Goal: Information Seeking & Learning: Learn about a topic

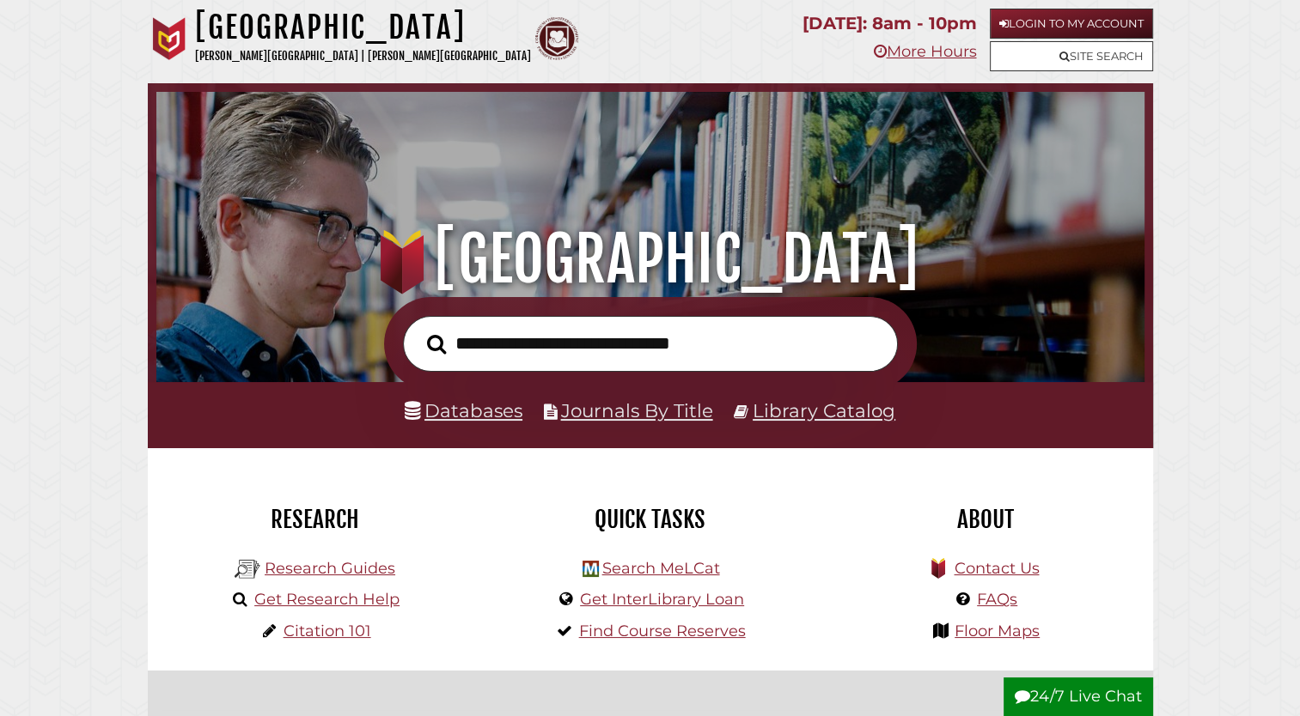
scroll to position [326, 979]
click at [484, 413] on link "Databases" at bounding box center [464, 410] width 118 height 22
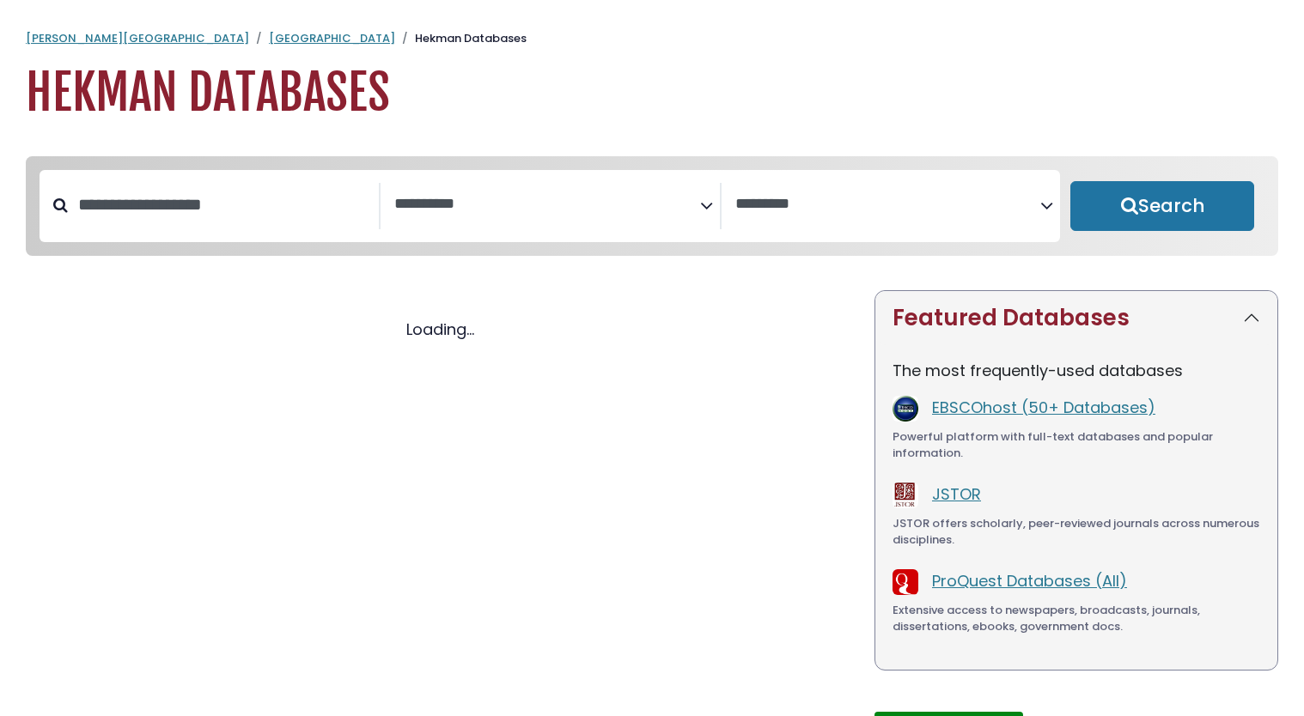
select select "Database Subject Filter"
select select "Database Vendors Filter"
select select "Database Subject Filter"
select select "Database Vendors Filter"
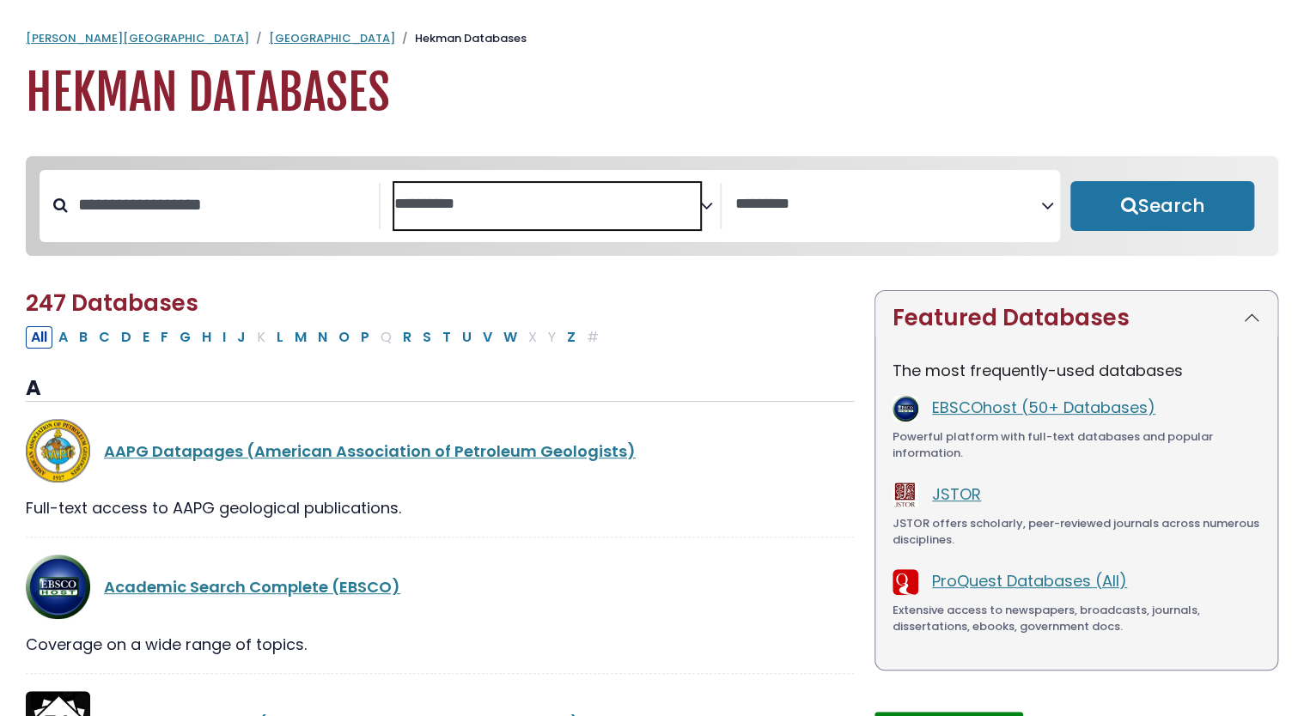
click at [559, 204] on textarea "Search" at bounding box center [547, 205] width 306 height 18
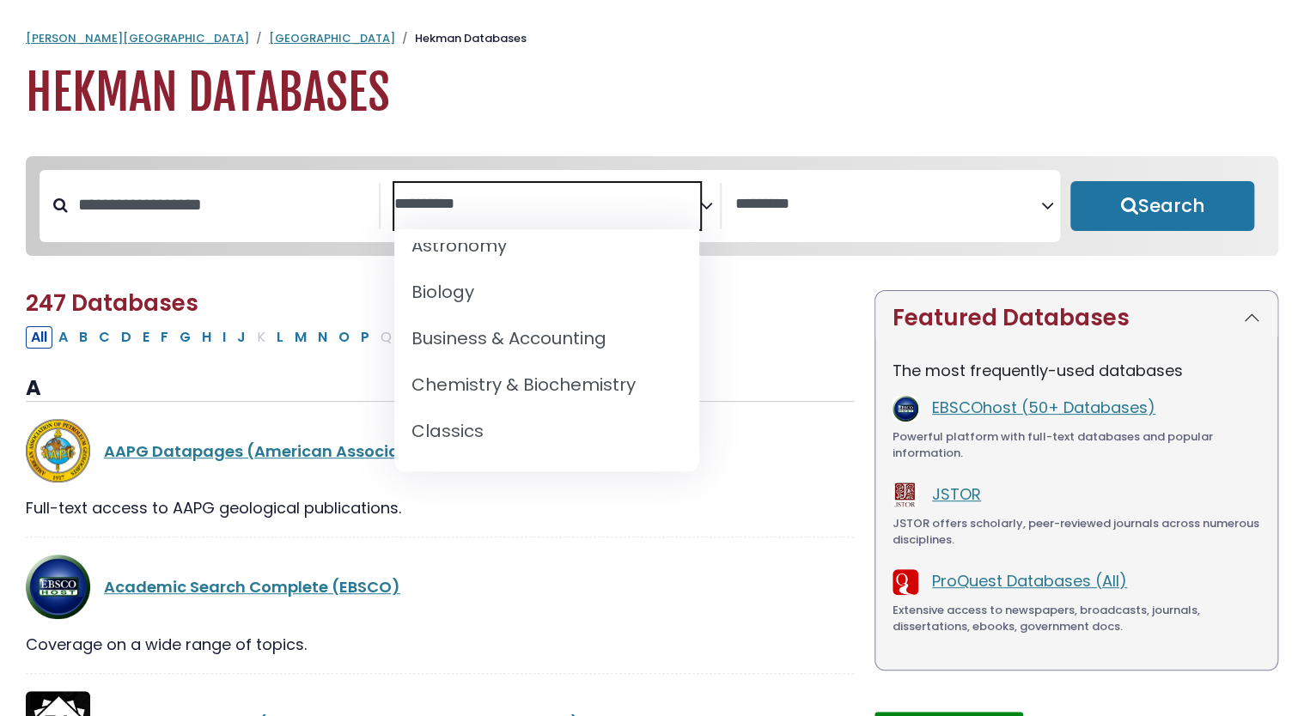
scroll to position [206, 0]
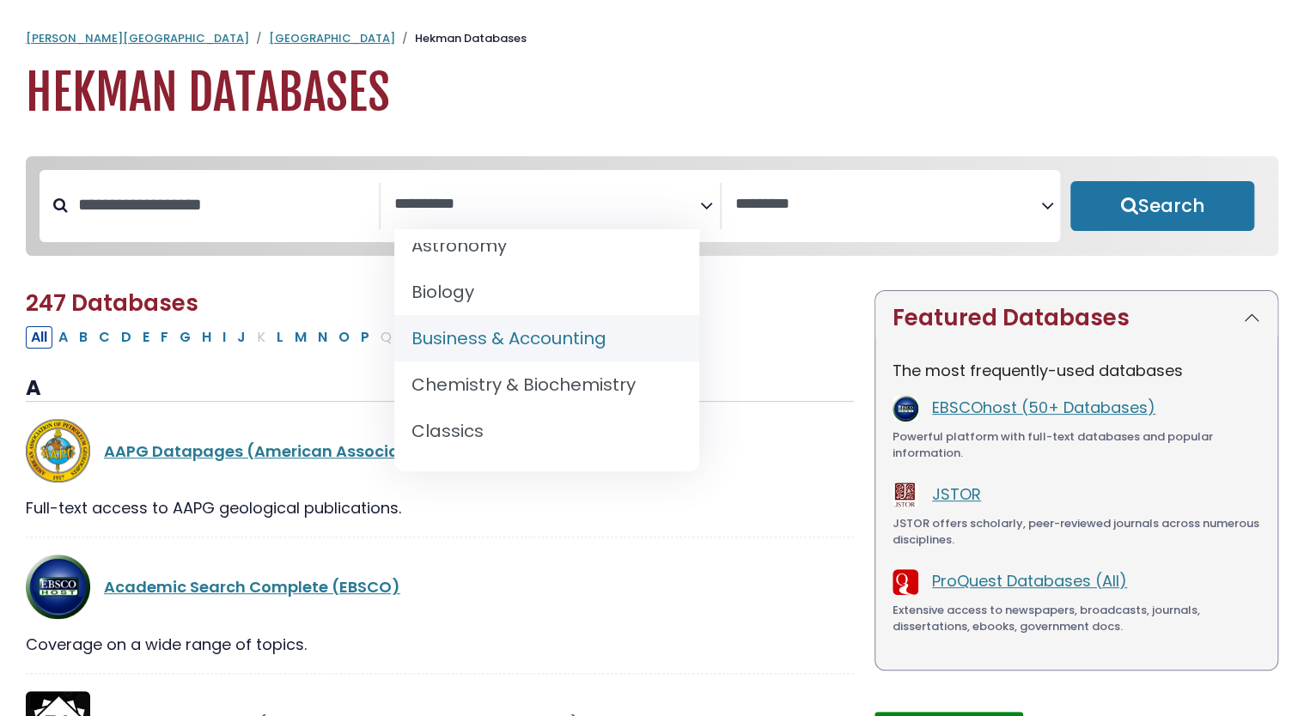
select select "*****"
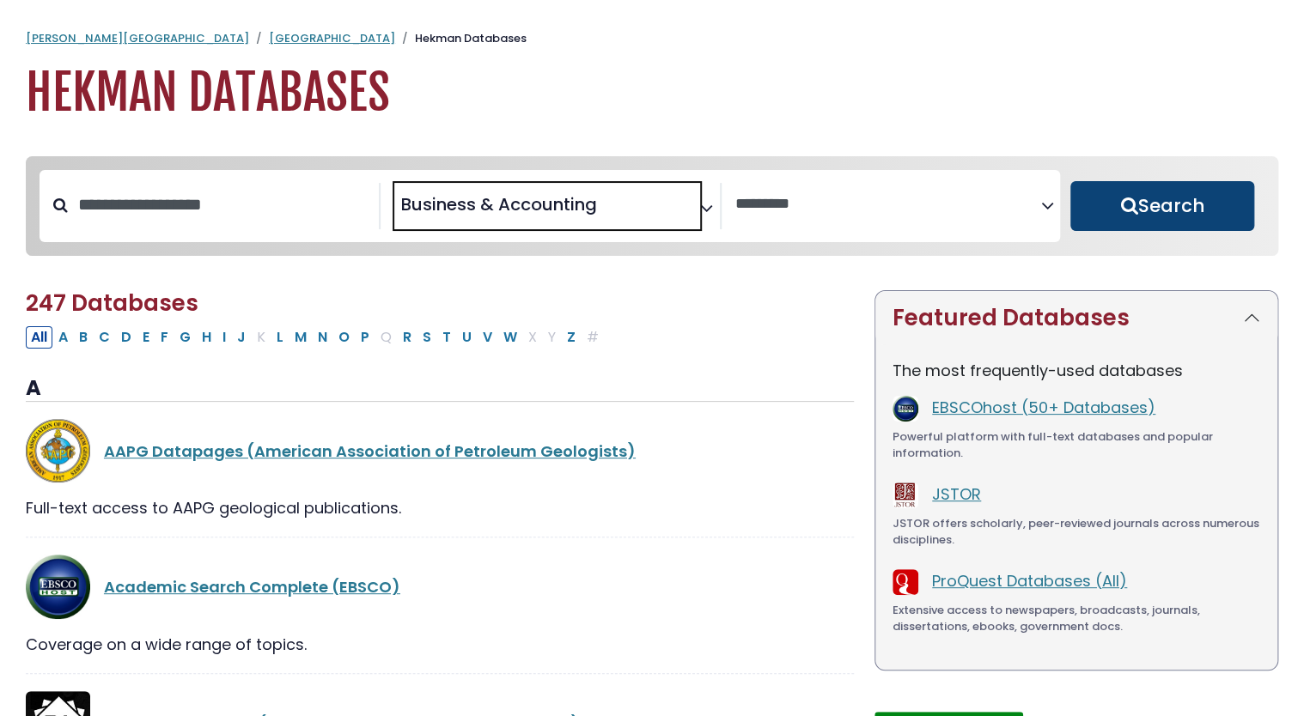
click at [1202, 205] on button "Search" at bounding box center [1162, 206] width 184 height 50
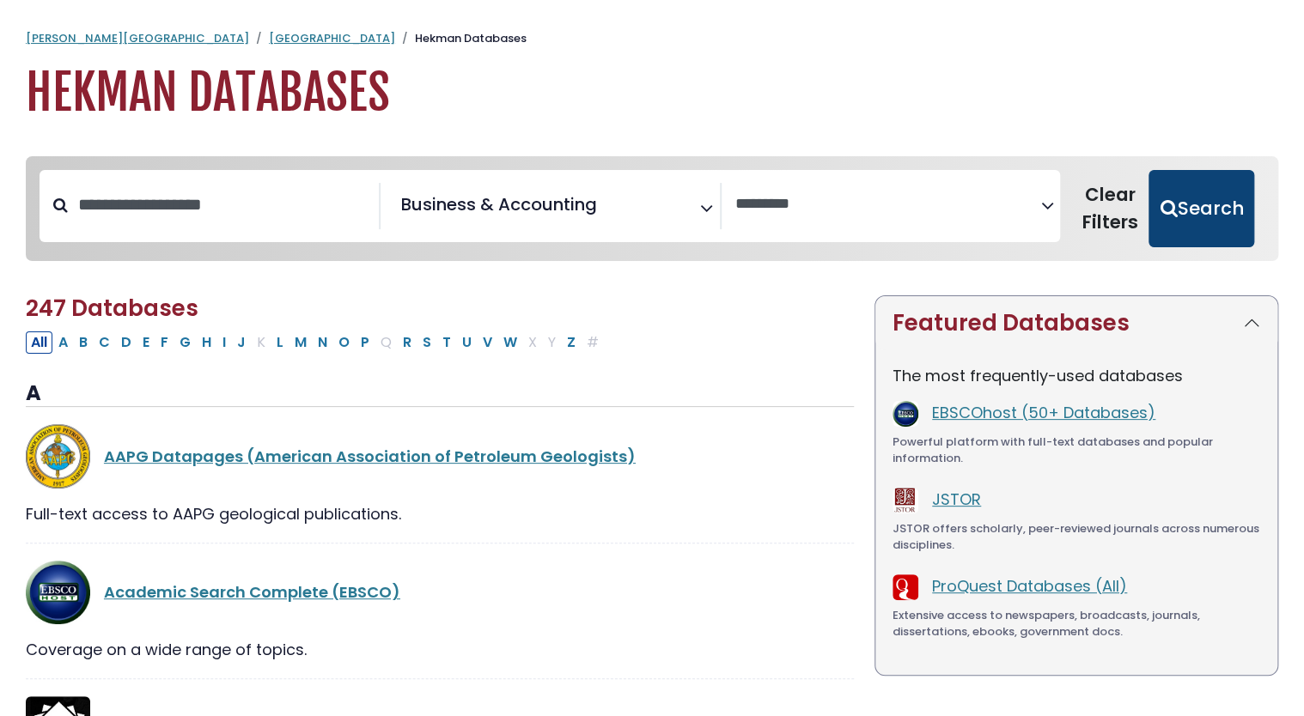
select select "Database Vendors Filter"
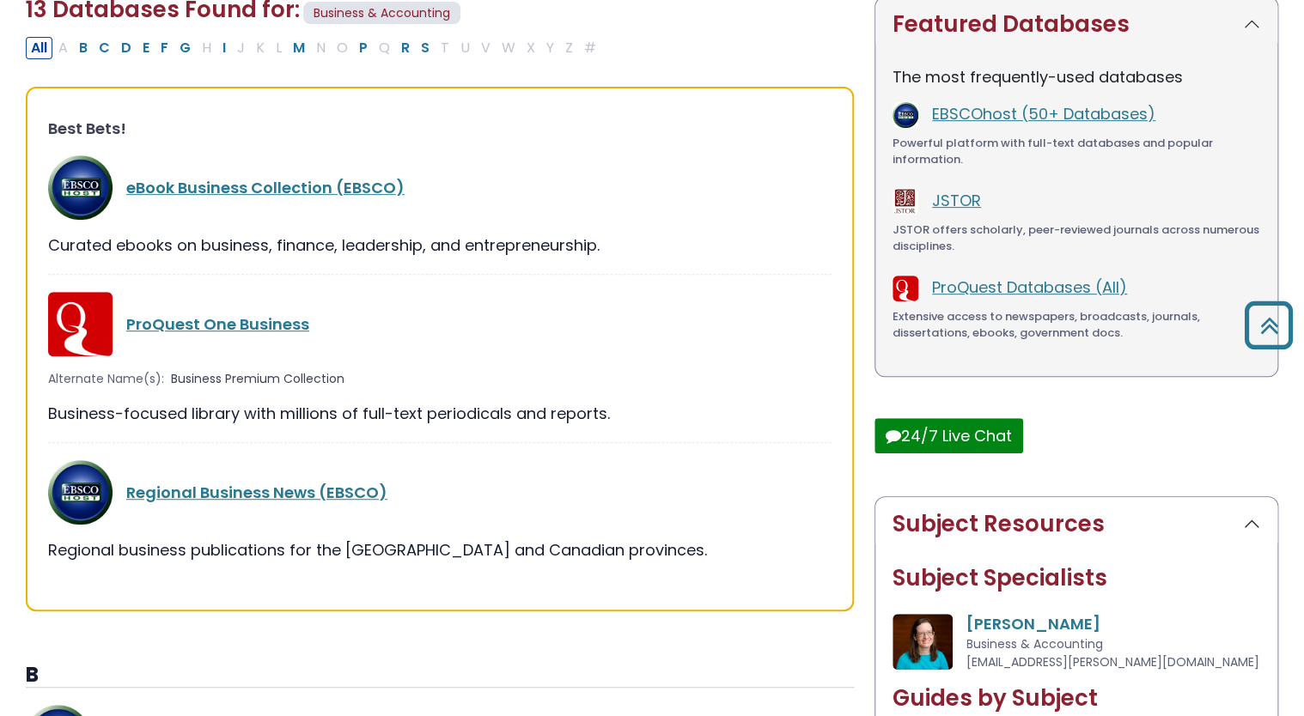
scroll to position [298, 0]
click at [298, 188] on link "eBook Business Collection (EBSCO)" at bounding box center [265, 188] width 278 height 21
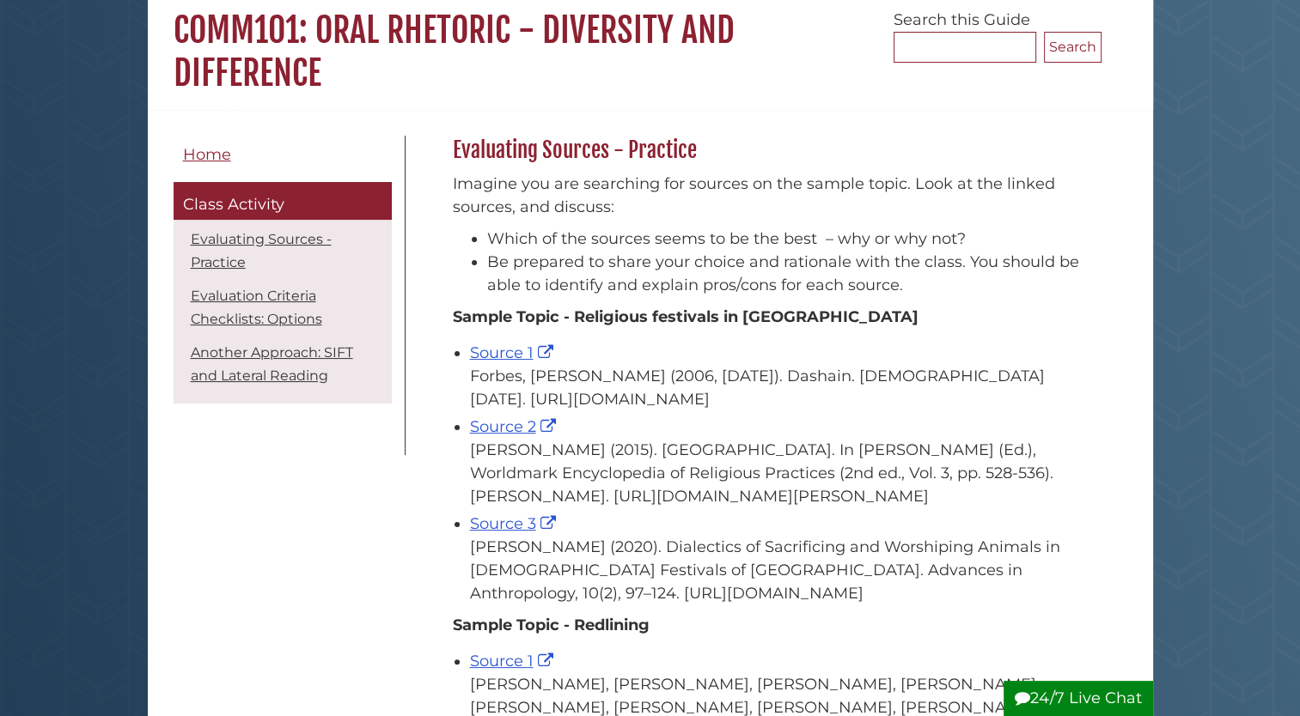
scroll to position [158, 0]
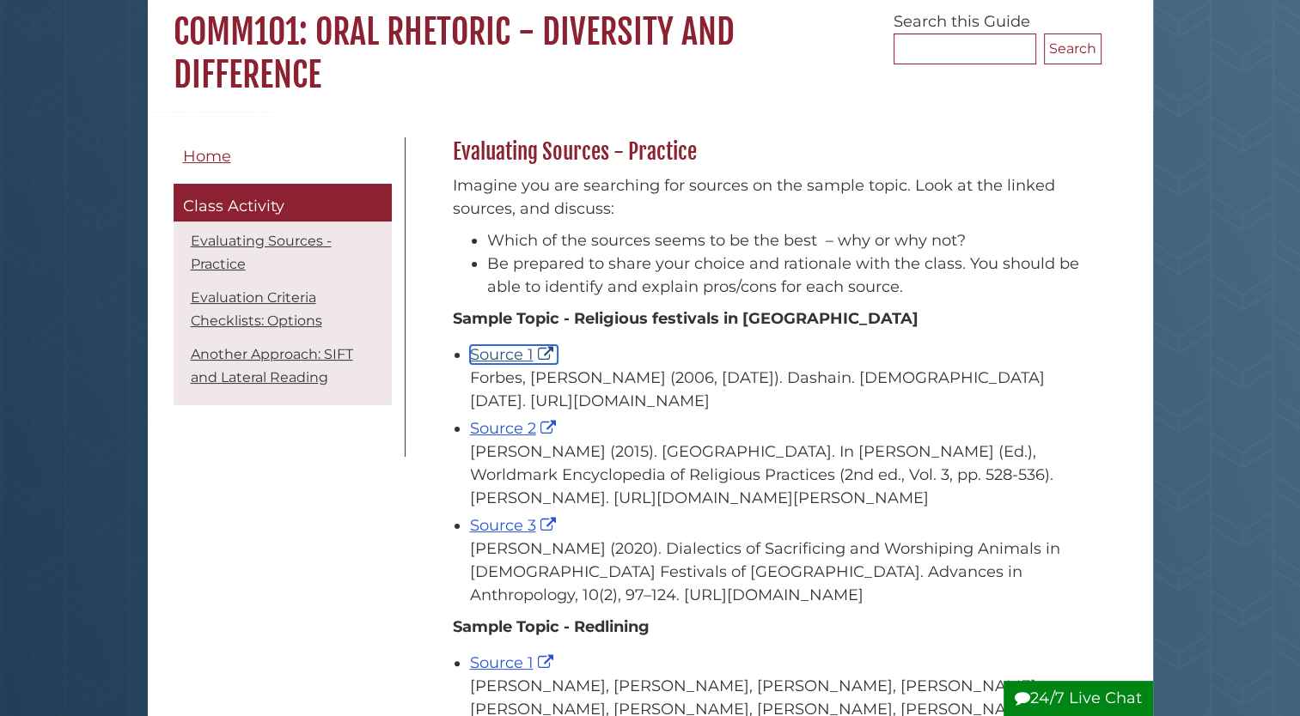
click at [499, 354] on link "Source 1" at bounding box center [514, 354] width 88 height 19
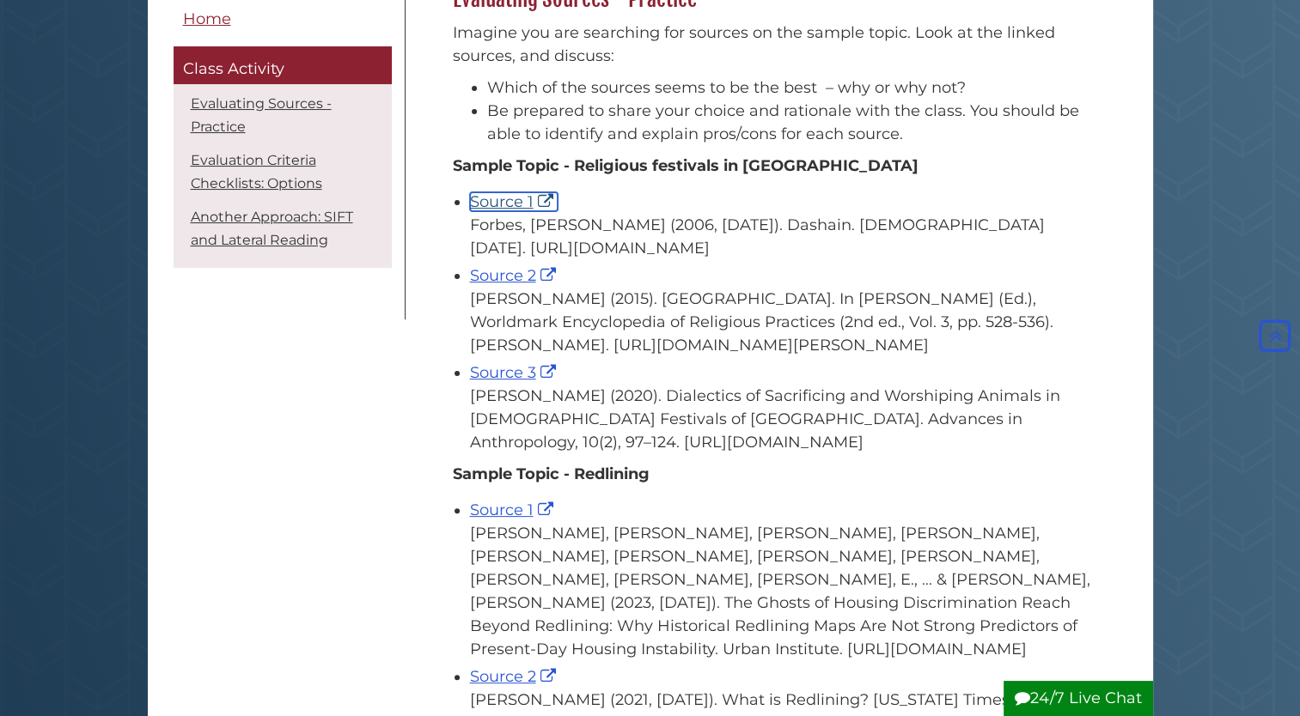
scroll to position [323, 0]
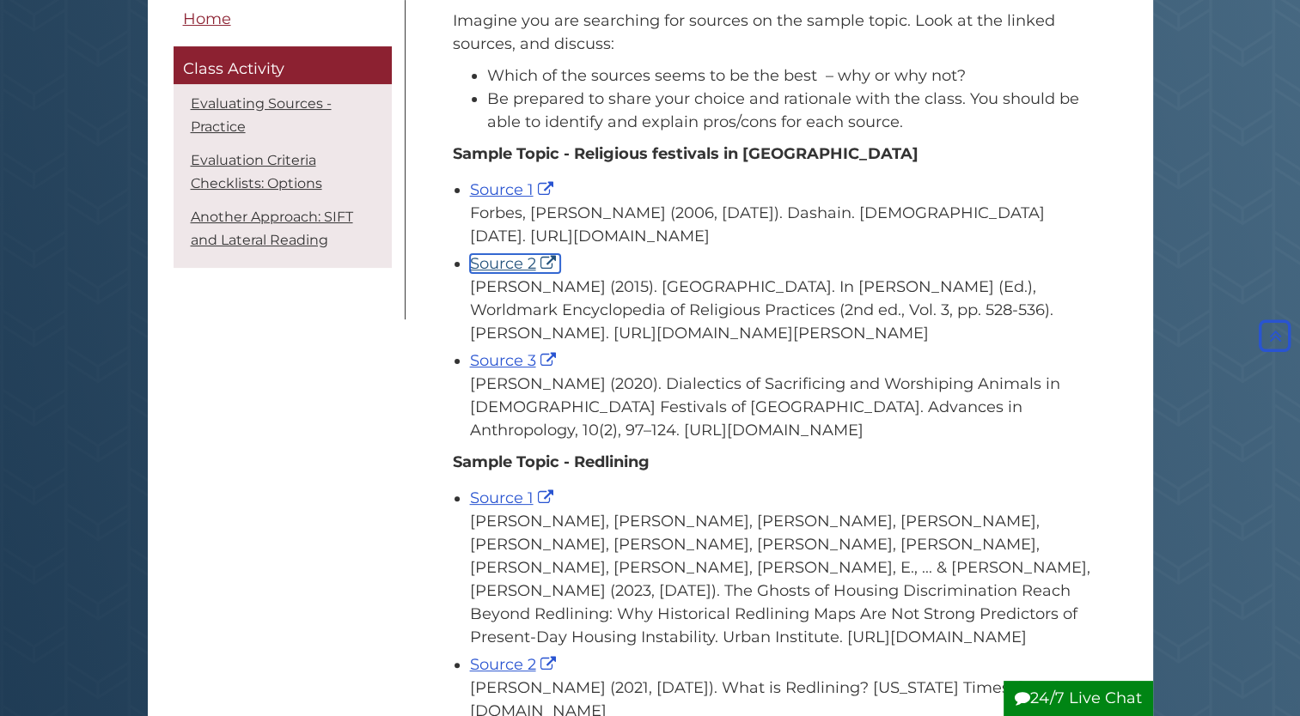
click at [500, 273] on link "Source 2" at bounding box center [515, 263] width 90 height 19
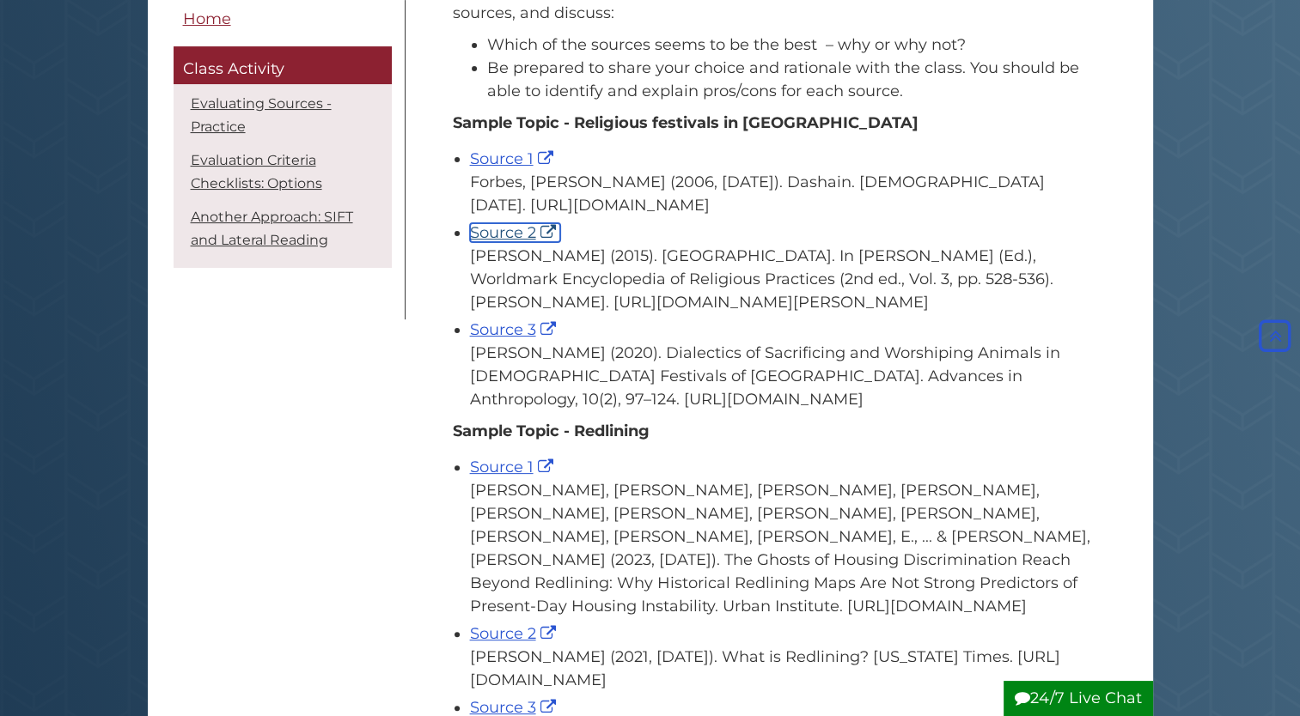
scroll to position [350, 0]
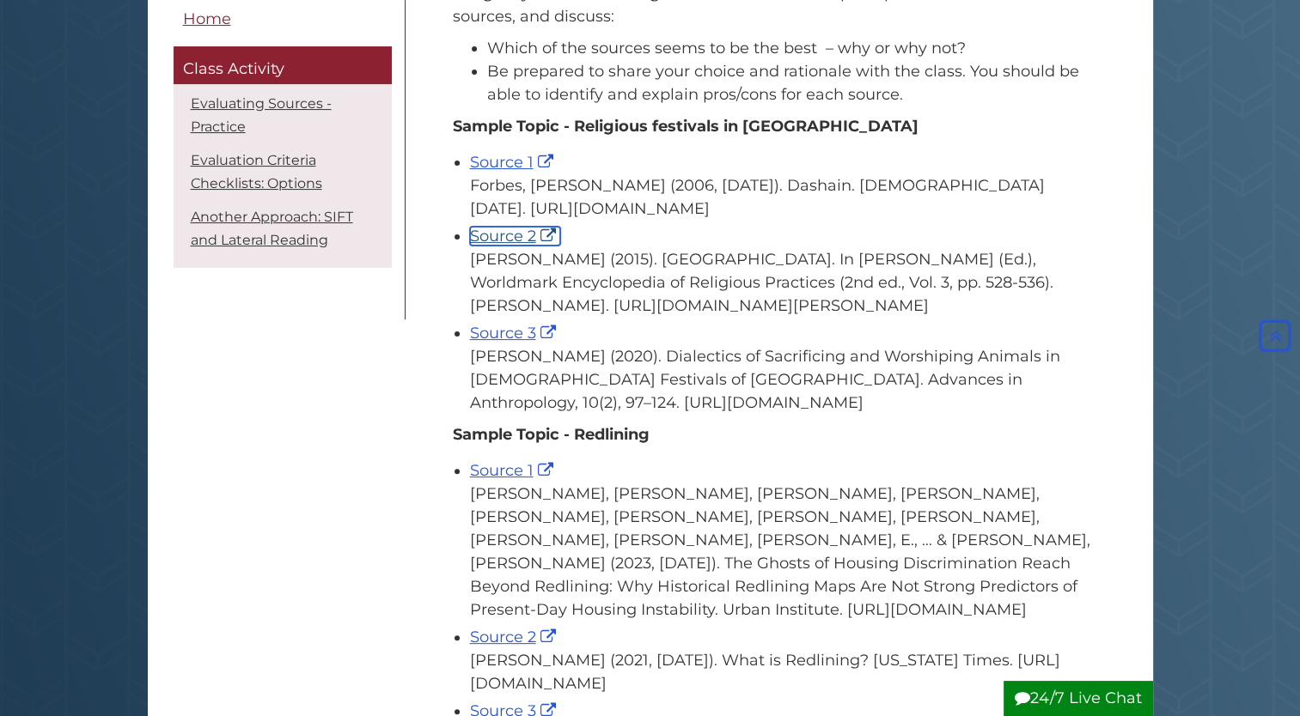
click at [507, 246] on link "Source 2" at bounding box center [515, 236] width 90 height 19
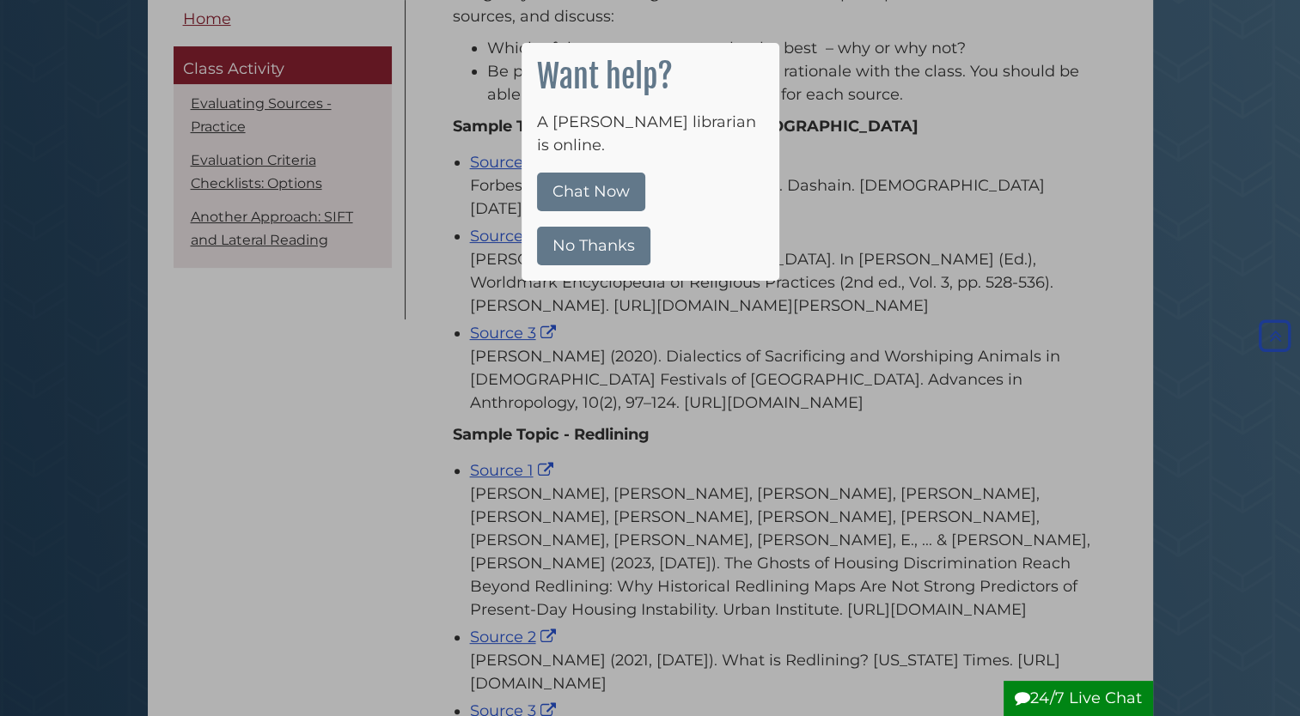
click at [587, 227] on button "No Thanks" at bounding box center [593, 246] width 113 height 39
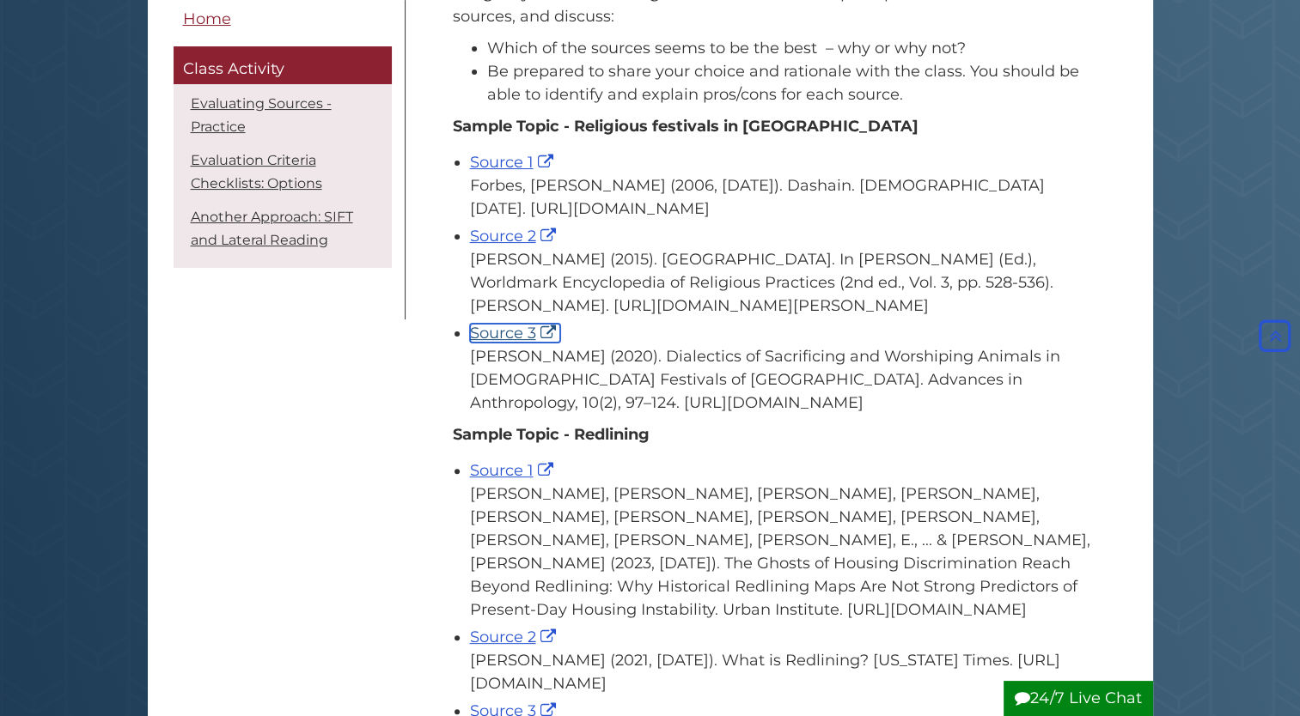
click at [515, 343] on link "Source 3" at bounding box center [515, 333] width 90 height 19
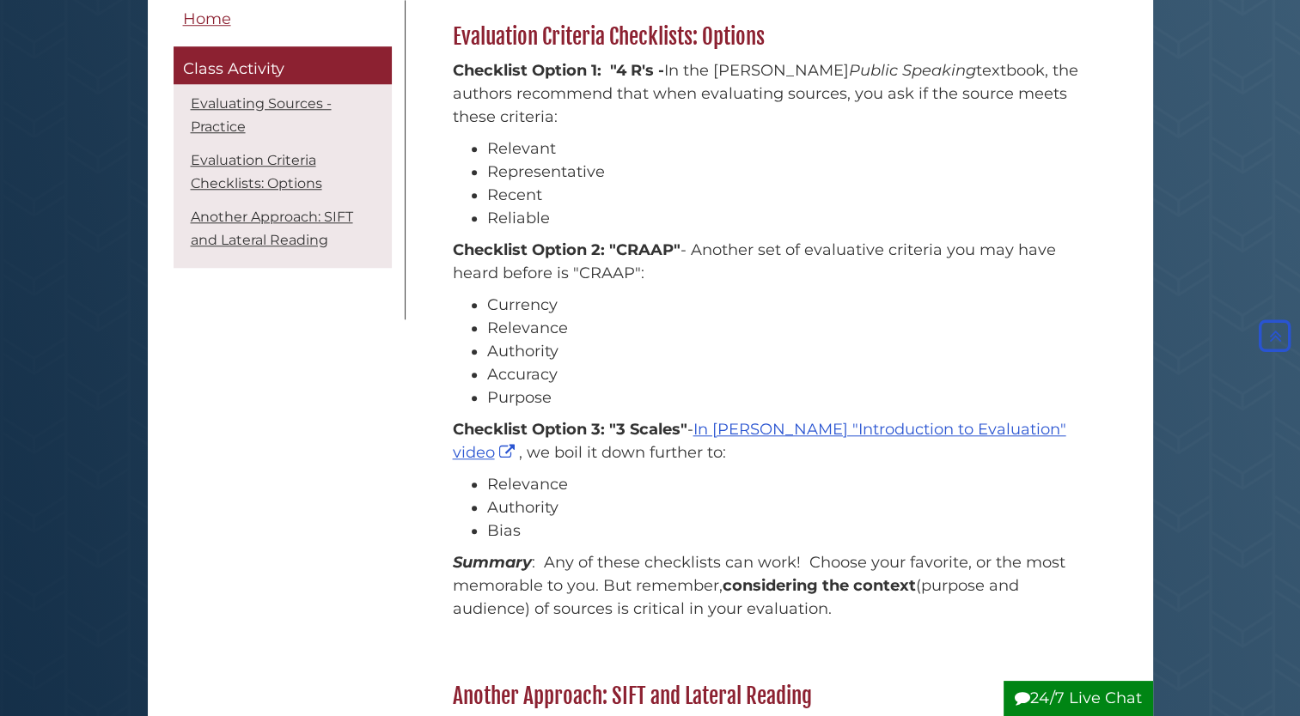
scroll to position [1555, 0]
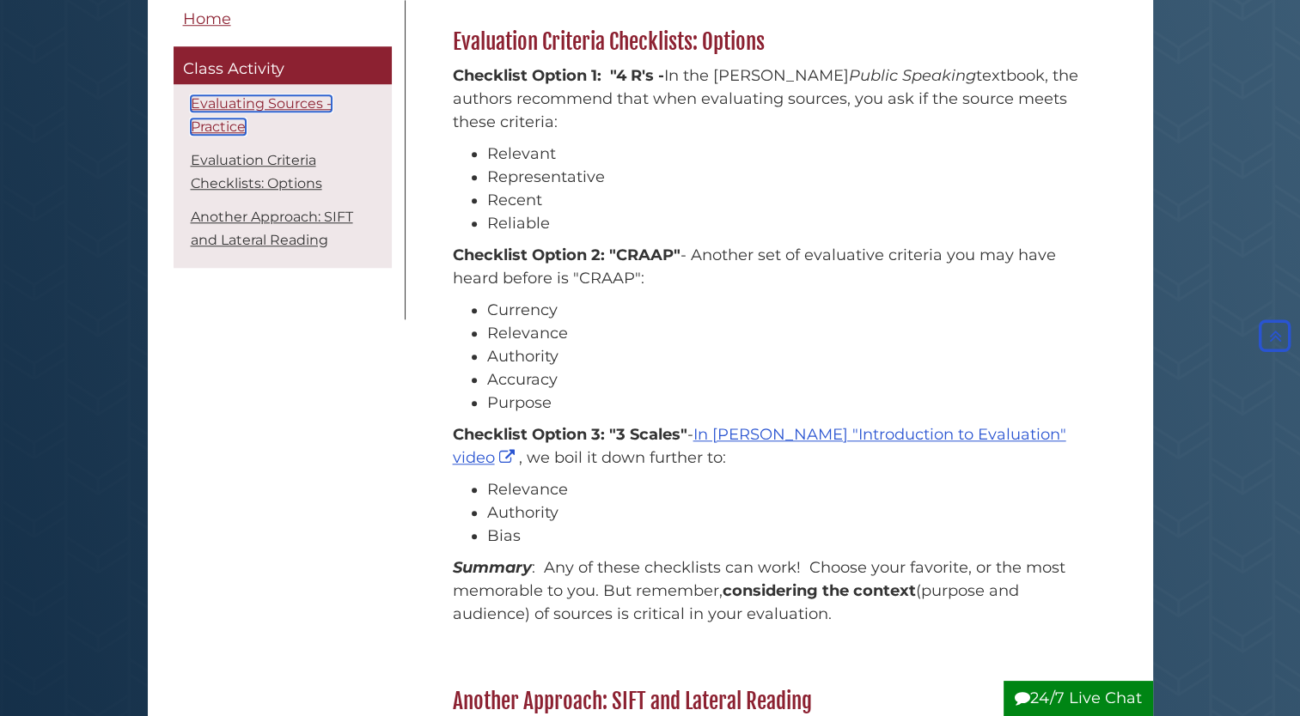
click at [265, 102] on link "Evaluating Sources - Practice" at bounding box center [261, 115] width 141 height 40
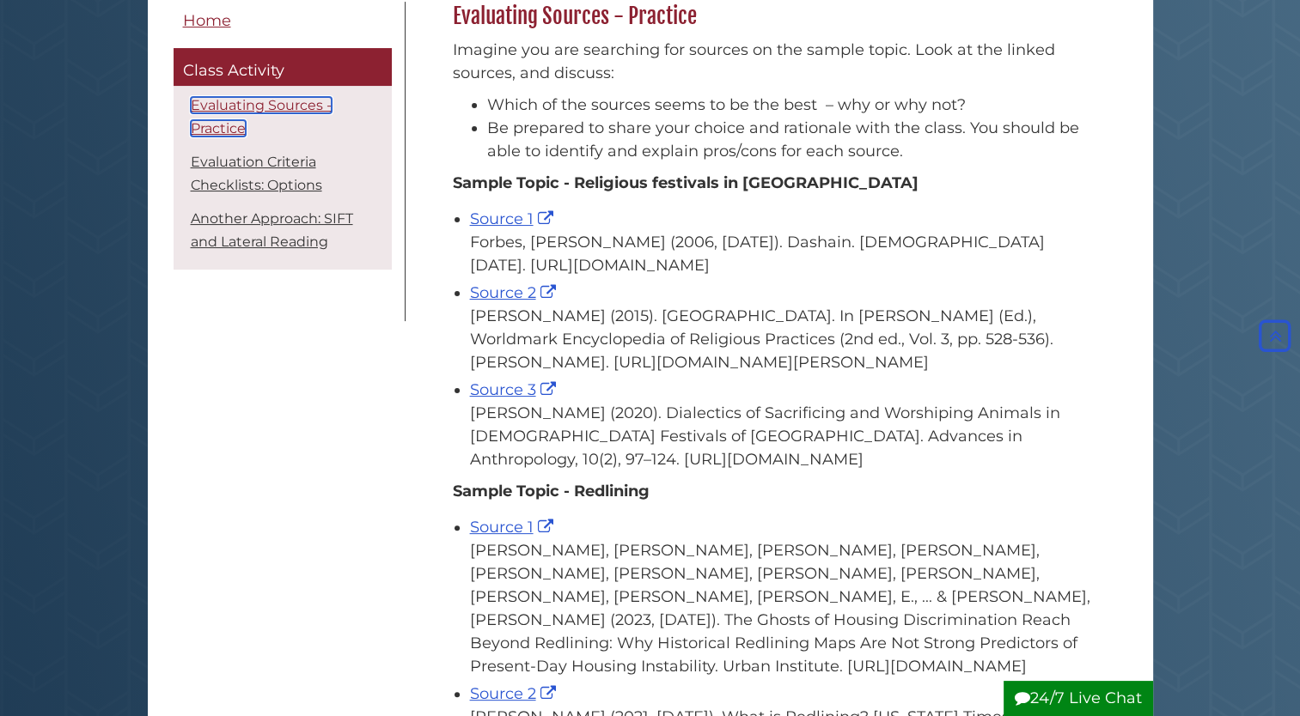
click at [265, 102] on link "Evaluating Sources - Practice" at bounding box center [261, 117] width 141 height 40
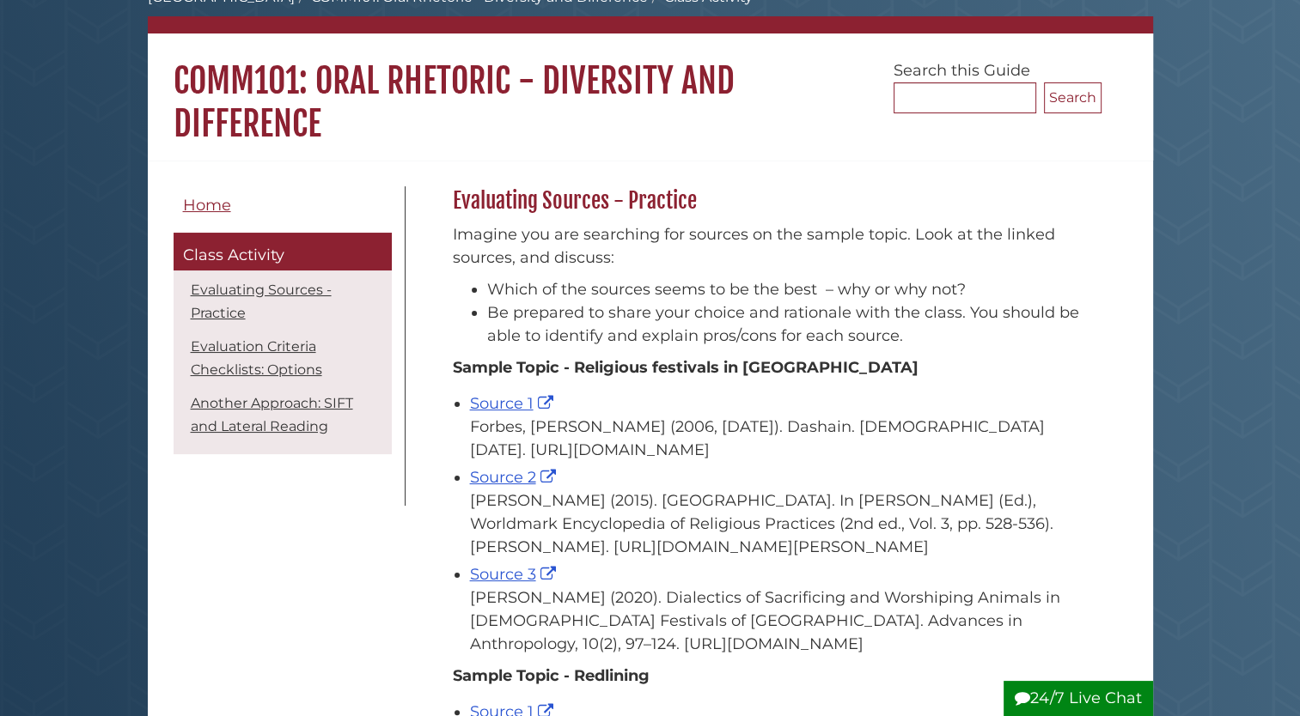
scroll to position [110, 0]
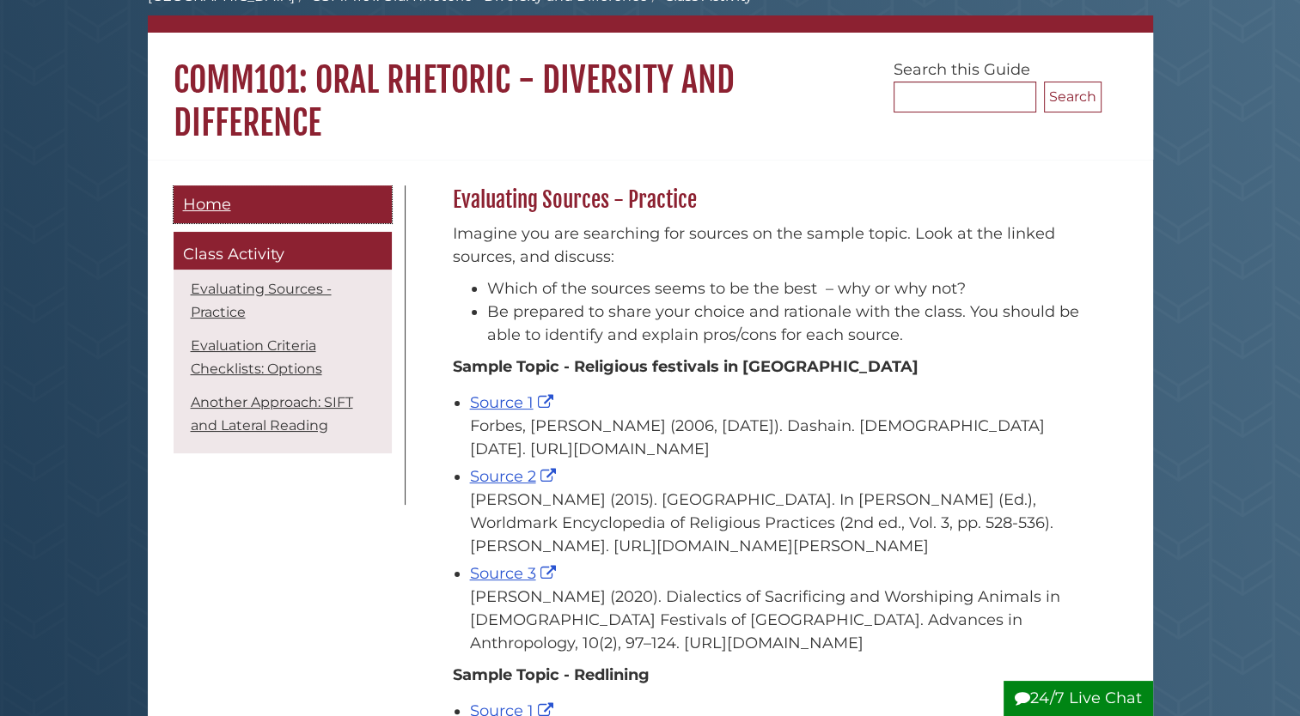
click at [222, 198] on span "Home" at bounding box center [207, 204] width 48 height 19
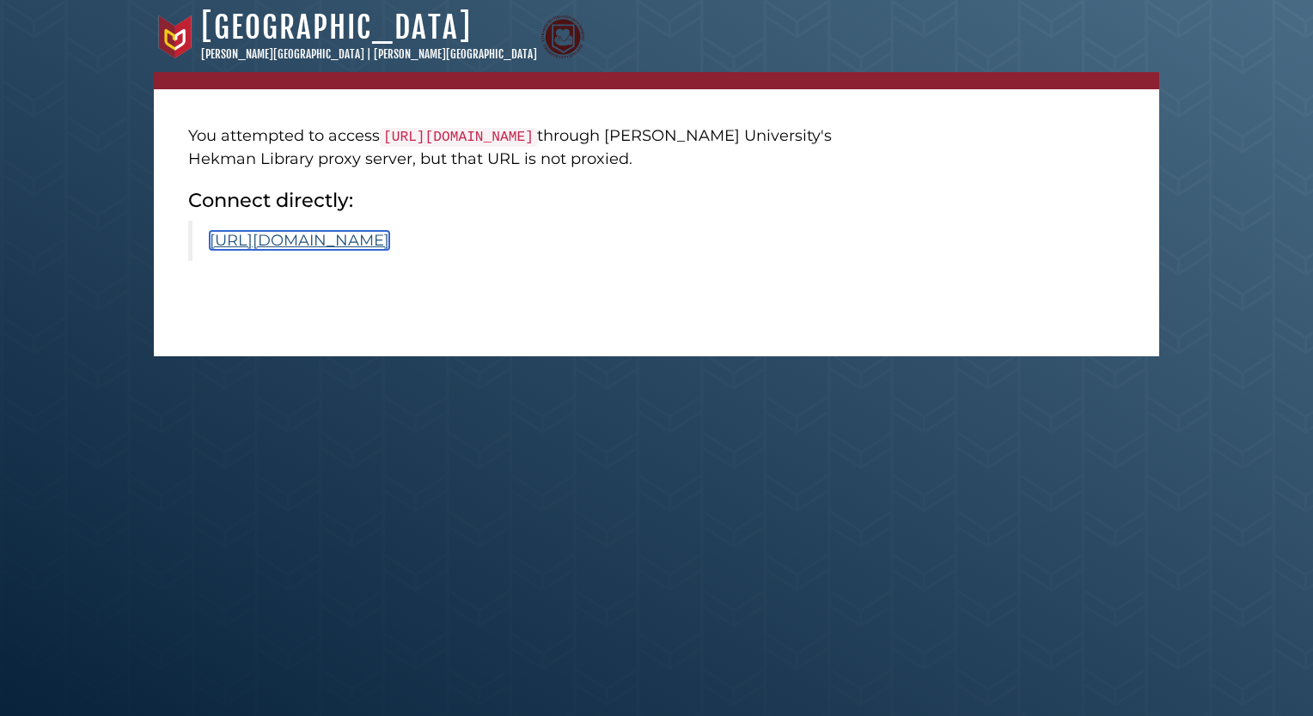
click at [389, 239] on link "https://www.scirp.org/journal/paperinformation?paperid=99935" at bounding box center [300, 240] width 180 height 19
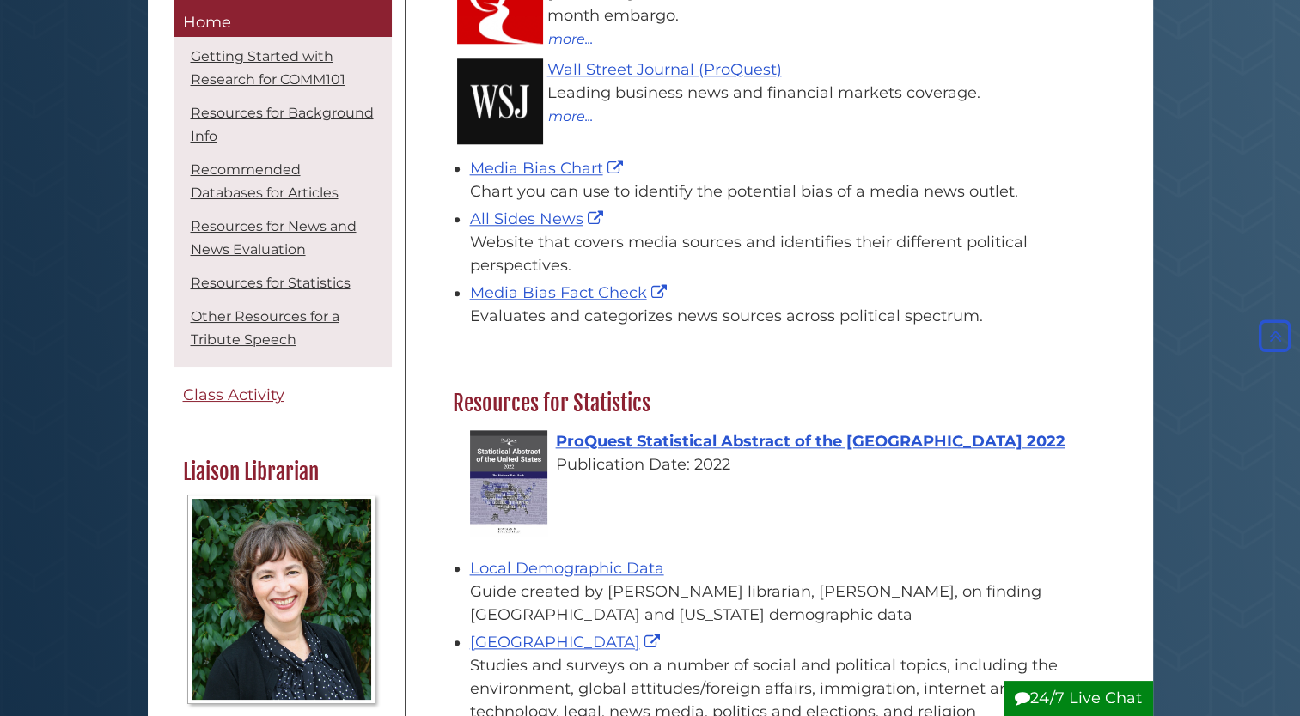
scroll to position [1735, 0]
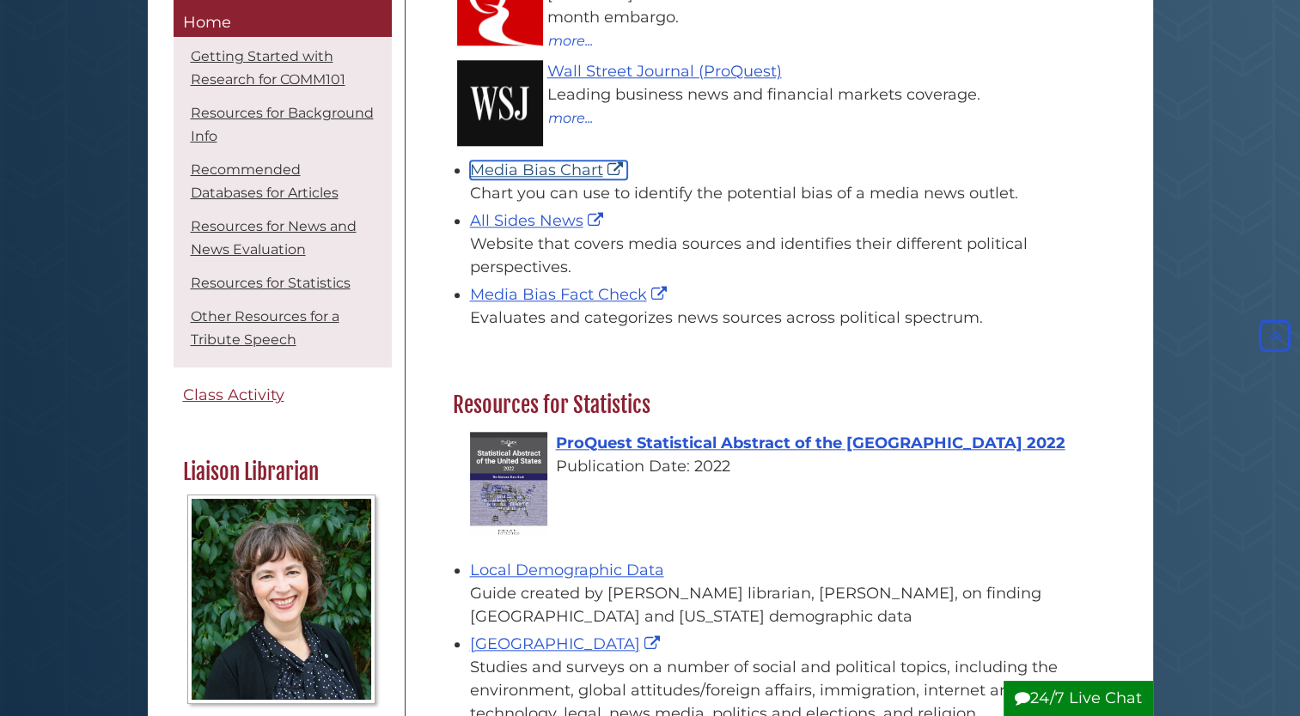
click at [546, 161] on link "Media Bias Chart" at bounding box center [548, 170] width 157 height 19
